Goal: Task Accomplishment & Management: Use online tool/utility

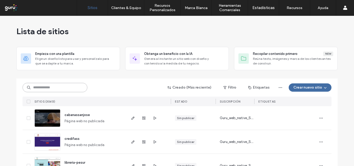
click at [36, 87] on input at bounding box center [55, 87] width 65 height 9
paste input "**********"
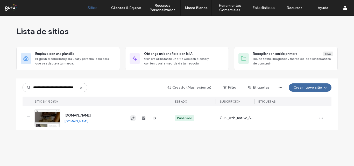
type input "**********"
click at [134, 119] on icon "button" at bounding box center [133, 118] width 4 height 4
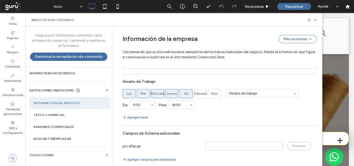
scroll to position [370, 0]
click at [13, 89] on icon at bounding box center [13, 90] width 4 height 4
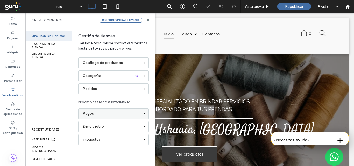
click at [133, 114] on div "Pagos" at bounding box center [111, 114] width 57 height 6
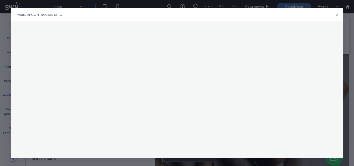
scroll to position [0, 0]
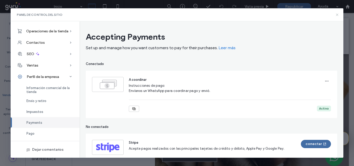
drag, startPoint x: 336, startPoint y: 15, endPoint x: 302, endPoint y: 15, distance: 33.9
click at [336, 15] on icon at bounding box center [337, 15] width 4 height 4
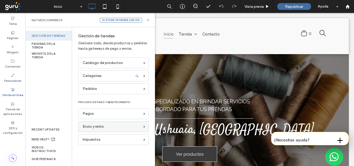
click at [104, 127] on div "Envío y retiro" at bounding box center [111, 127] width 57 height 6
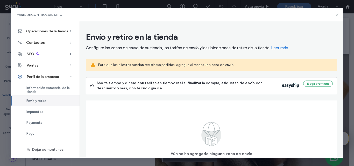
click at [337, 15] on icon at bounding box center [337, 15] width 4 height 4
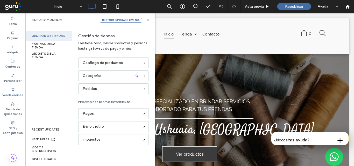
click at [149, 19] on use at bounding box center [148, 20] width 2 height 2
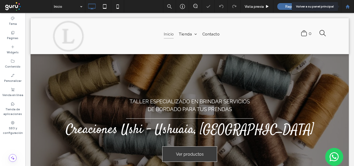
click at [347, 7] on icon at bounding box center [347, 6] width 4 height 4
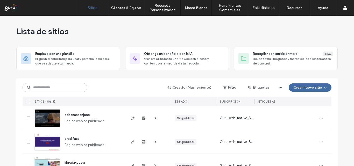
click at [38, 88] on input at bounding box center [55, 87] width 65 height 9
paste input "**********"
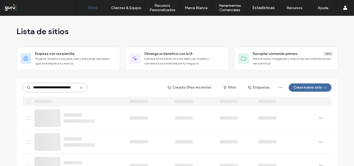
type input "**********"
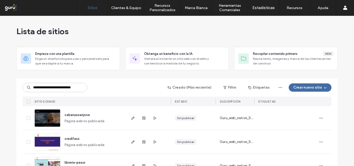
scroll to position [0, 8]
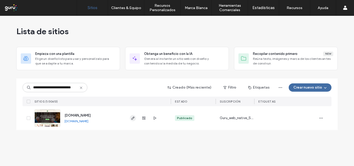
type input "**********"
click at [131, 118] on icon "button" at bounding box center [133, 118] width 4 height 4
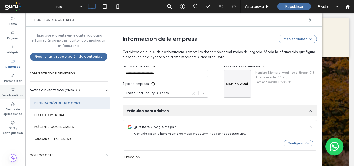
click at [12, 93] on label "Venda en línea" at bounding box center [12, 95] width 21 height 6
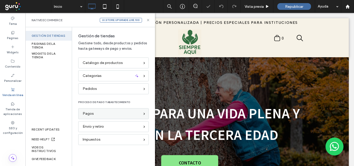
click at [115, 115] on div "Pagos" at bounding box center [111, 114] width 57 height 6
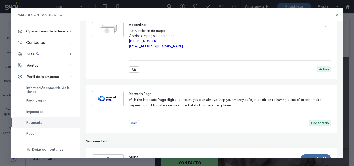
scroll to position [78, 0]
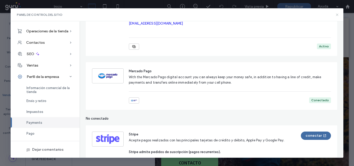
drag, startPoint x: 336, startPoint y: 13, endPoint x: 212, endPoint y: 80, distance: 140.5
click at [336, 13] on icon at bounding box center [337, 15] width 4 height 4
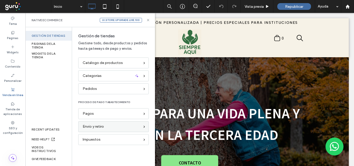
click at [124, 127] on div "Envío y retiro" at bounding box center [111, 127] width 57 height 6
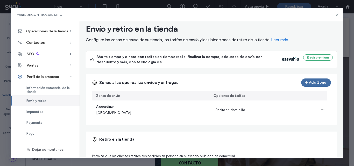
scroll to position [0, 0]
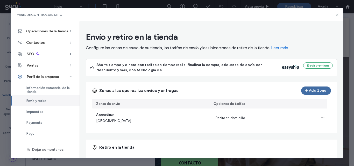
click at [336, 13] on icon at bounding box center [337, 15] width 4 height 4
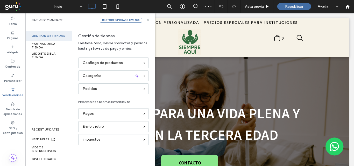
click at [147, 19] on icon at bounding box center [148, 20] width 4 height 4
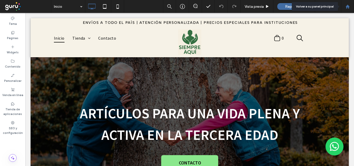
click at [348, 6] on use at bounding box center [347, 6] width 4 height 4
